Goal: Task Accomplishment & Management: Complete application form

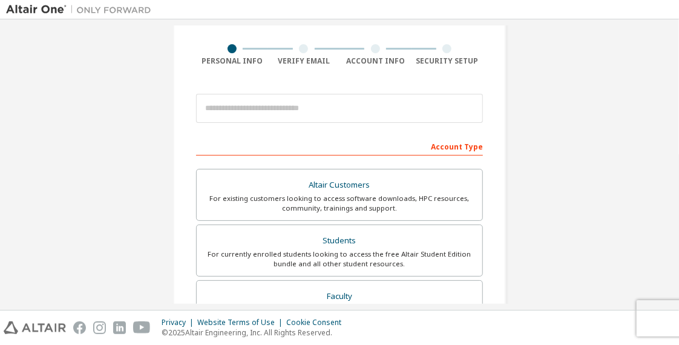
scroll to position [60, 0]
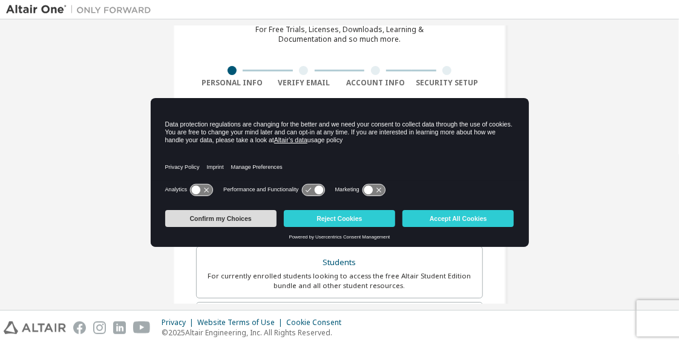
click at [244, 215] on button "Confirm my Choices" at bounding box center [220, 218] width 111 height 17
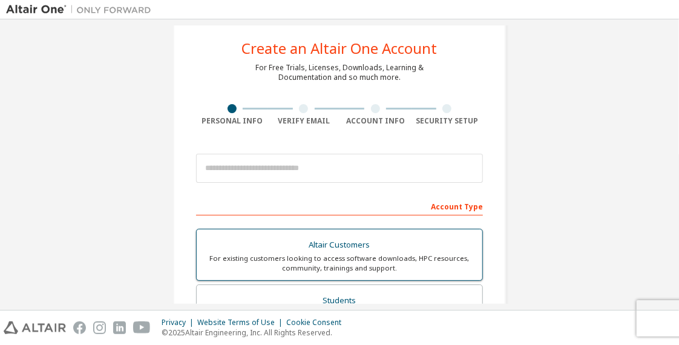
scroll to position [0, 0]
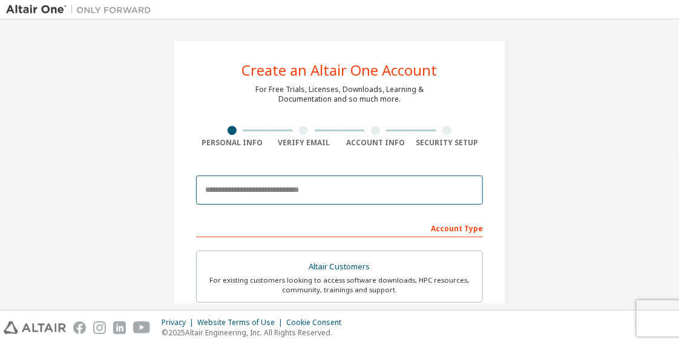
drag, startPoint x: 267, startPoint y: 186, endPoint x: 278, endPoint y: 187, distance: 11.0
drag, startPoint x: 278, startPoint y: 187, endPoint x: 224, endPoint y: 194, distance: 54.3
click at [215, 191] on input "email" at bounding box center [339, 189] width 287 height 29
drag, startPoint x: 282, startPoint y: 181, endPoint x: 150, endPoint y: 192, distance: 132.3
click at [150, 192] on div "**********" at bounding box center [339, 345] width 667 height 640
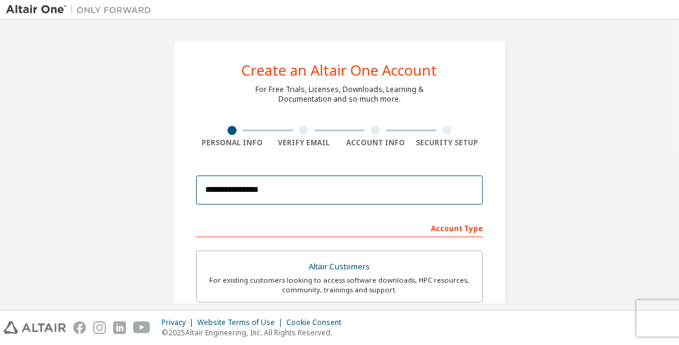
paste input "**********"
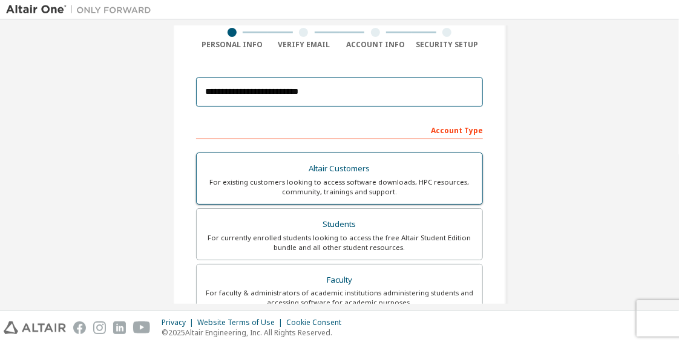
scroll to position [120, 0]
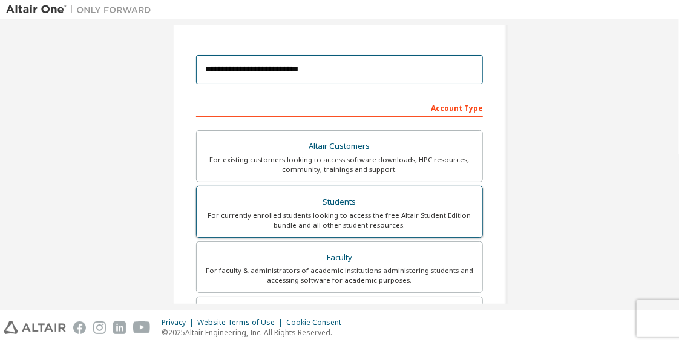
type input "**********"
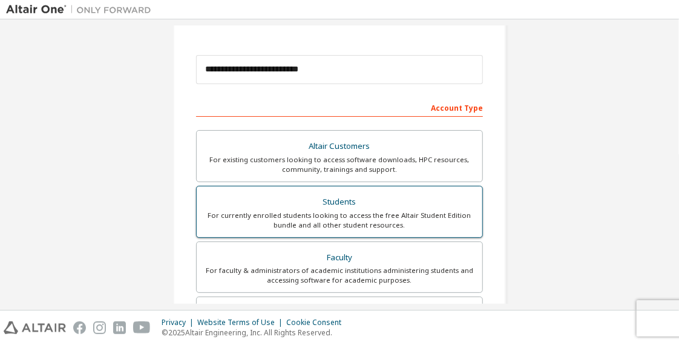
click at [355, 210] on div "For currently enrolled students looking to access the free Altair Student Editi…" at bounding box center [339, 219] width 271 height 19
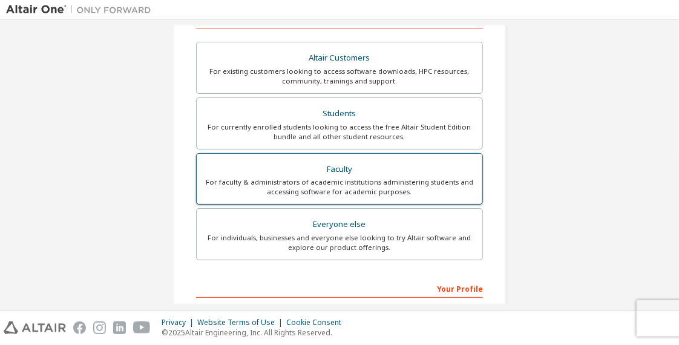
scroll to position [181, 0]
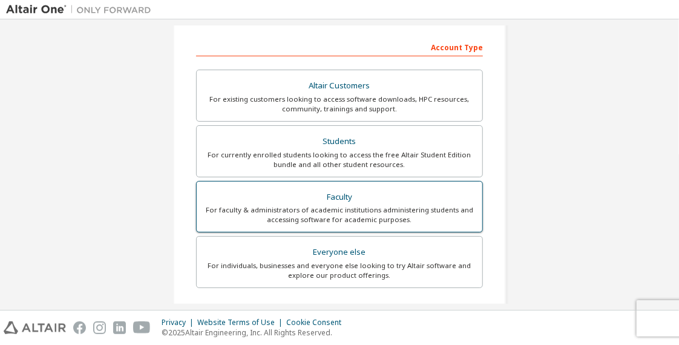
click at [453, 210] on div "For faculty & administrators of academic institutions administering students an…" at bounding box center [339, 214] width 271 height 19
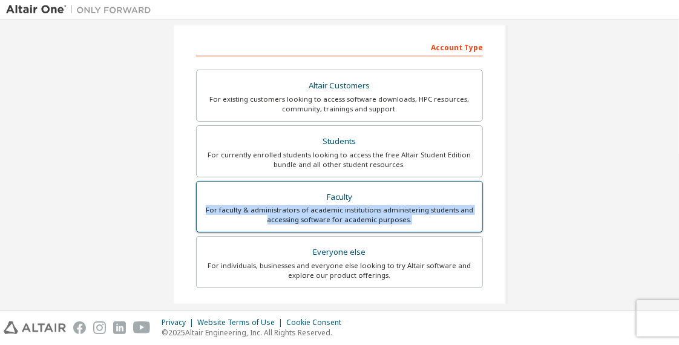
drag, startPoint x: 207, startPoint y: 207, endPoint x: 460, endPoint y: 222, distance: 253.3
click at [460, 222] on div "For faculty & administrators of academic institutions administering students an…" at bounding box center [339, 214] width 271 height 19
copy div "For faculty & administrators of academic institutions administering students an…"
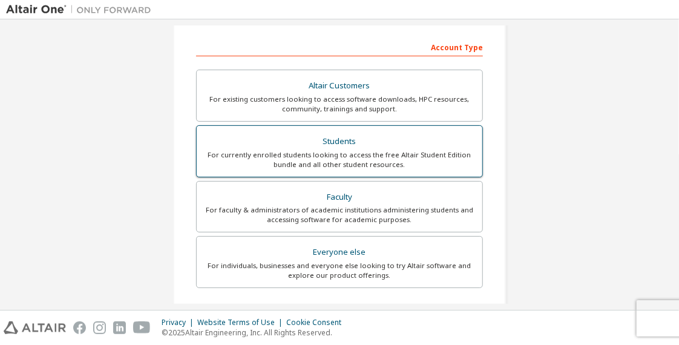
click at [305, 140] on div "Students" at bounding box center [339, 141] width 271 height 17
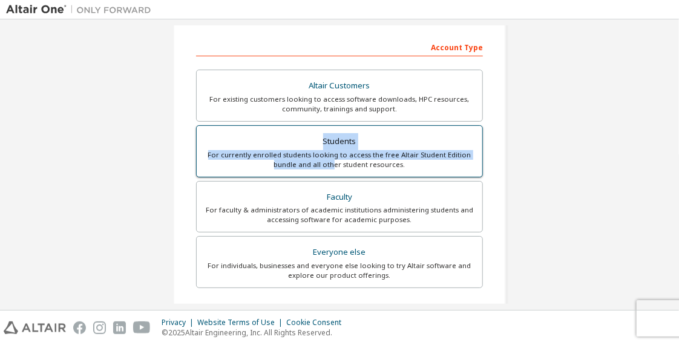
drag, startPoint x: 202, startPoint y: 146, endPoint x: 333, endPoint y: 162, distance: 131.7
click at [333, 162] on label "Students For currently enrolled students looking to access the free Altair Stud…" at bounding box center [339, 151] width 287 height 52
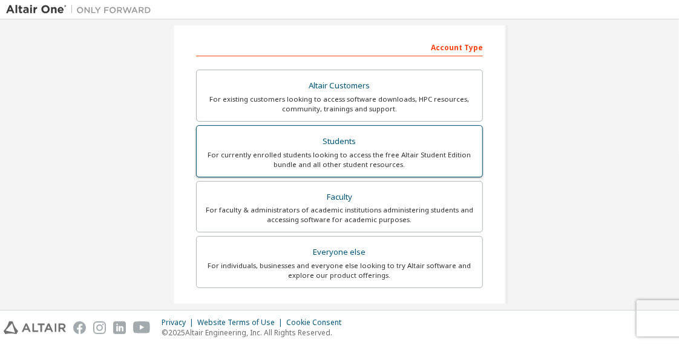
drag, startPoint x: 333, startPoint y: 162, endPoint x: 382, endPoint y: 161, distance: 49.6
click at [382, 161] on div "For currently enrolled students looking to access the free Altair Student Editi…" at bounding box center [339, 159] width 271 height 19
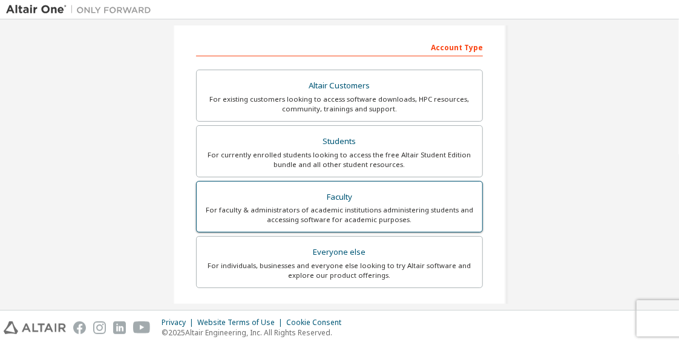
click at [308, 193] on div "Faculty" at bounding box center [339, 197] width 271 height 17
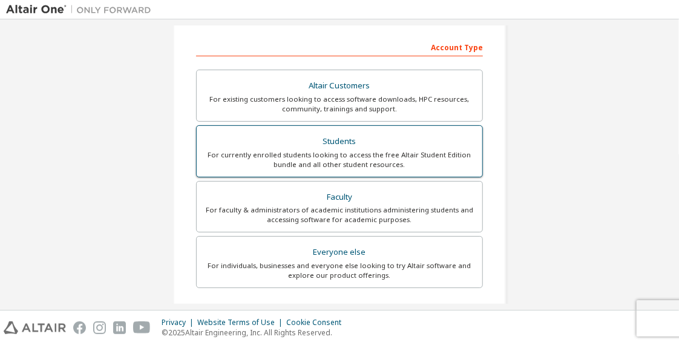
click at [330, 154] on div "For currently enrolled students looking to access the free Altair Student Editi…" at bounding box center [339, 159] width 271 height 19
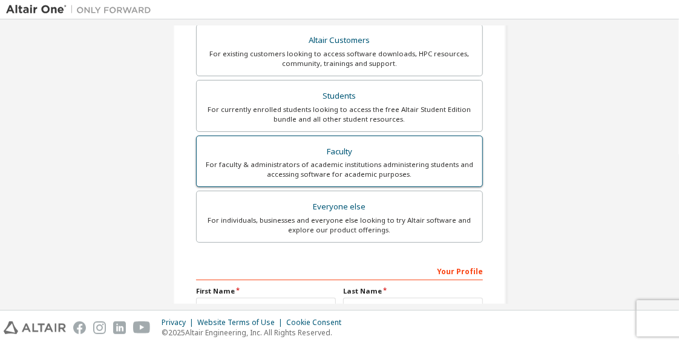
scroll to position [360, 0]
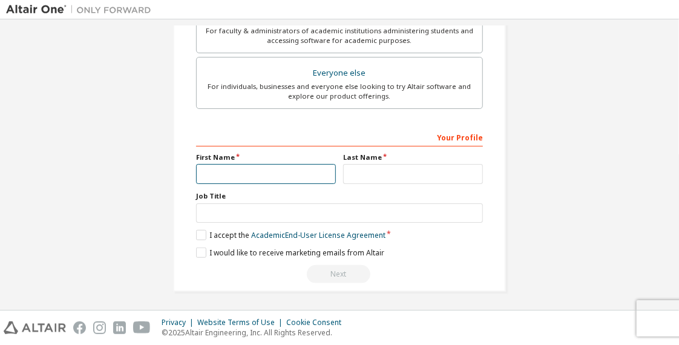
click at [269, 177] on input "text" at bounding box center [266, 174] width 140 height 20
type input "*"
type input "******"
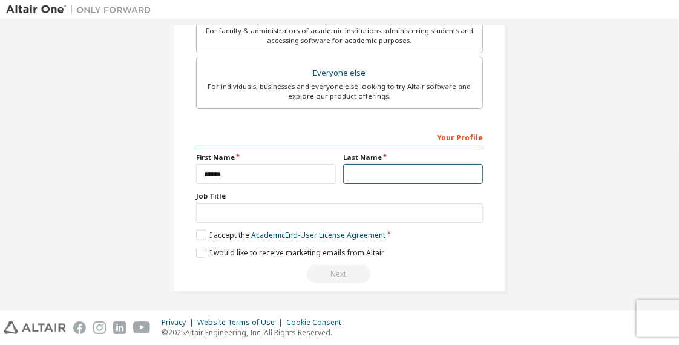
click at [377, 169] on input "text" at bounding box center [413, 174] width 140 height 20
type input "***"
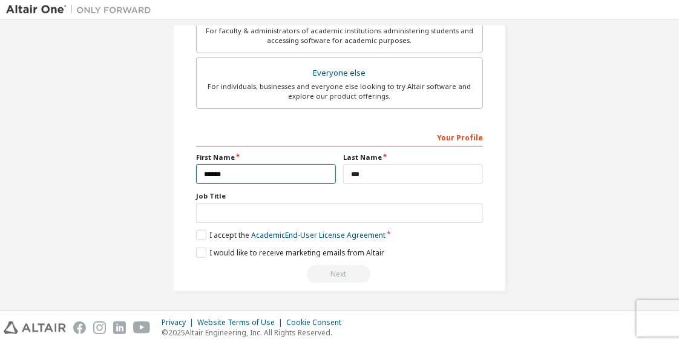
click at [209, 173] on input "******" at bounding box center [266, 174] width 140 height 20
type input "*******"
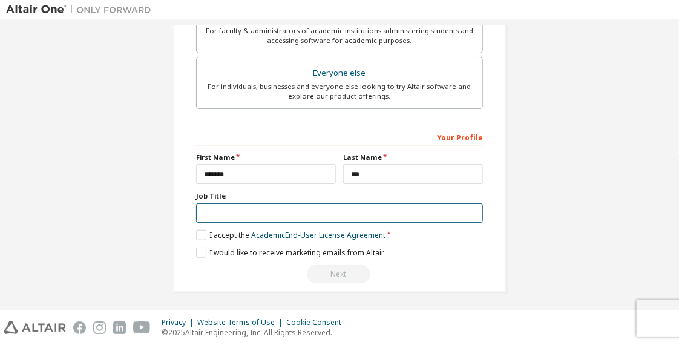
click at [258, 217] on input "text" at bounding box center [339, 213] width 287 height 20
type input "*******"
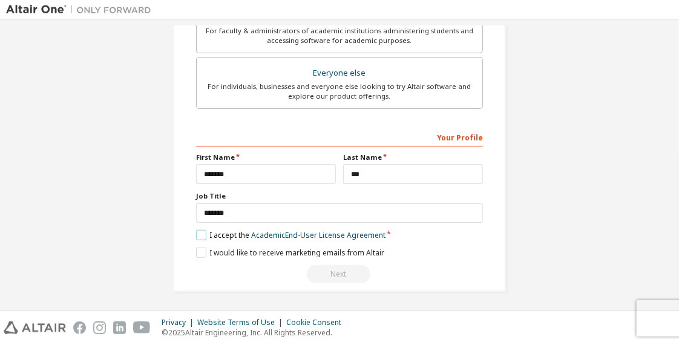
click at [199, 232] on label "I accept the Academic End-User License Agreement" at bounding box center [290, 235] width 189 height 10
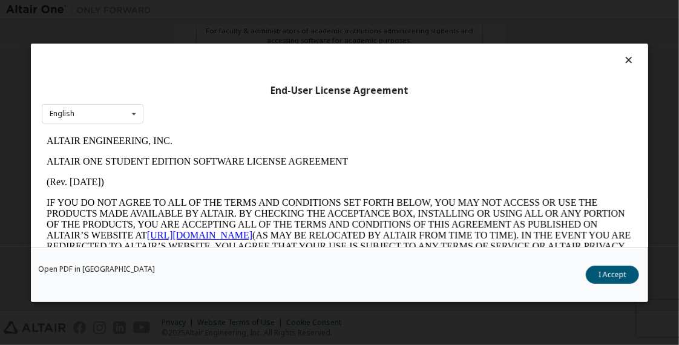
scroll to position [0, 0]
click at [604, 278] on button "I Accept" at bounding box center [611, 275] width 53 height 18
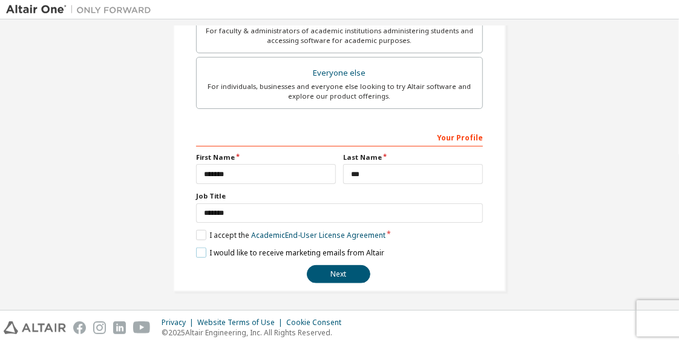
click at [202, 250] on label "I would like to receive marketing emails from Altair" at bounding box center [290, 252] width 188 height 10
click at [334, 274] on button "Next" at bounding box center [339, 274] width 64 height 18
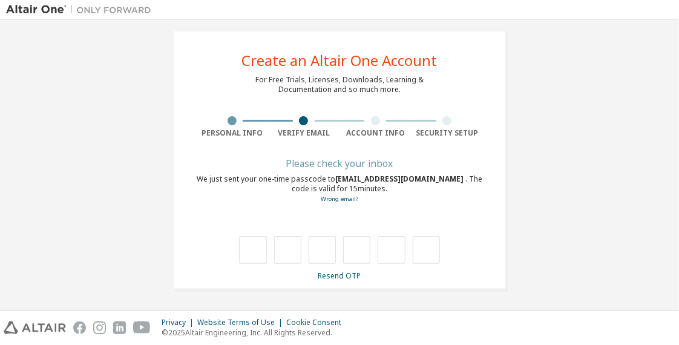
scroll to position [10, 0]
type input "*"
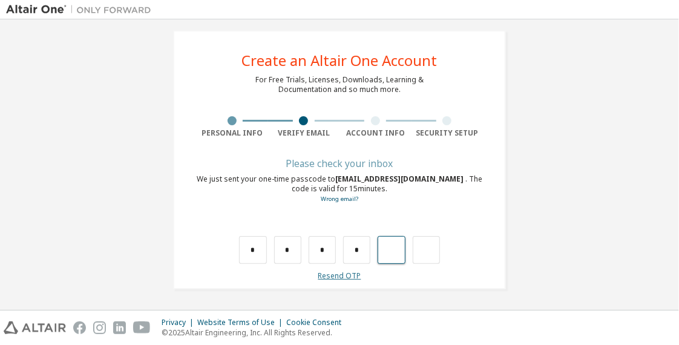
type input "*"
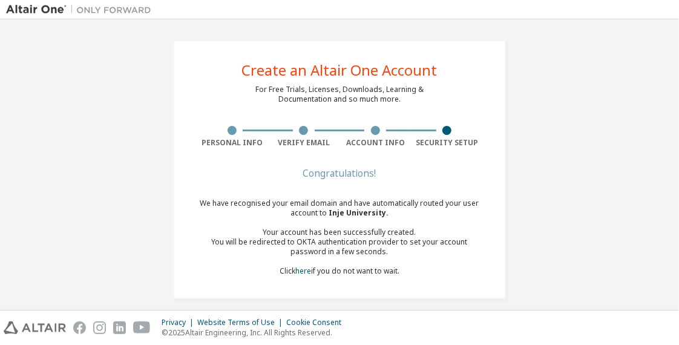
scroll to position [9, 0]
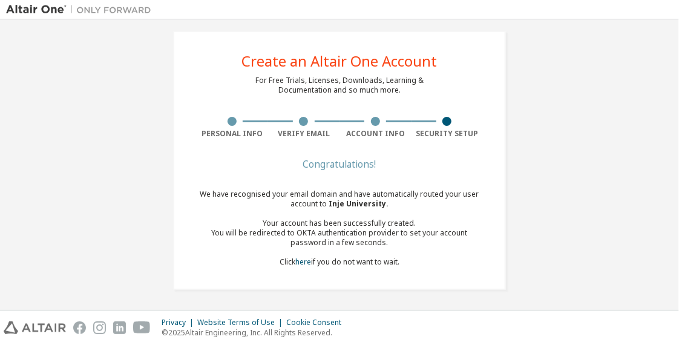
drag, startPoint x: 253, startPoint y: 220, endPoint x: 439, endPoint y: 267, distance: 191.4
click at [439, 267] on div "Congratulations! We have recognised your email domain and have automatically ro…" at bounding box center [339, 220] width 287 height 121
copy div "Your account has been successfully created. You will be redirected to OKTA auth…"
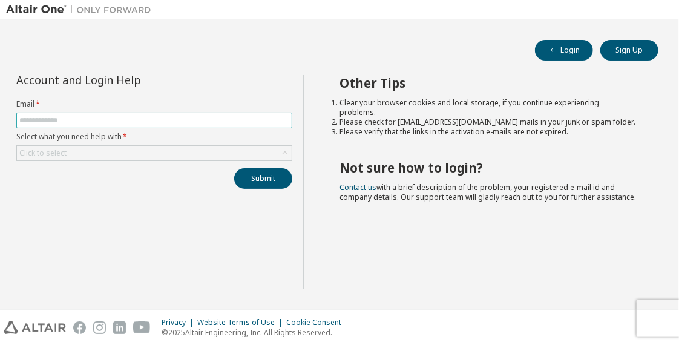
click at [258, 122] on input "text" at bounding box center [154, 121] width 270 height 10
type input "*"
type input "**********"
